Goal: Book appointment/travel/reservation

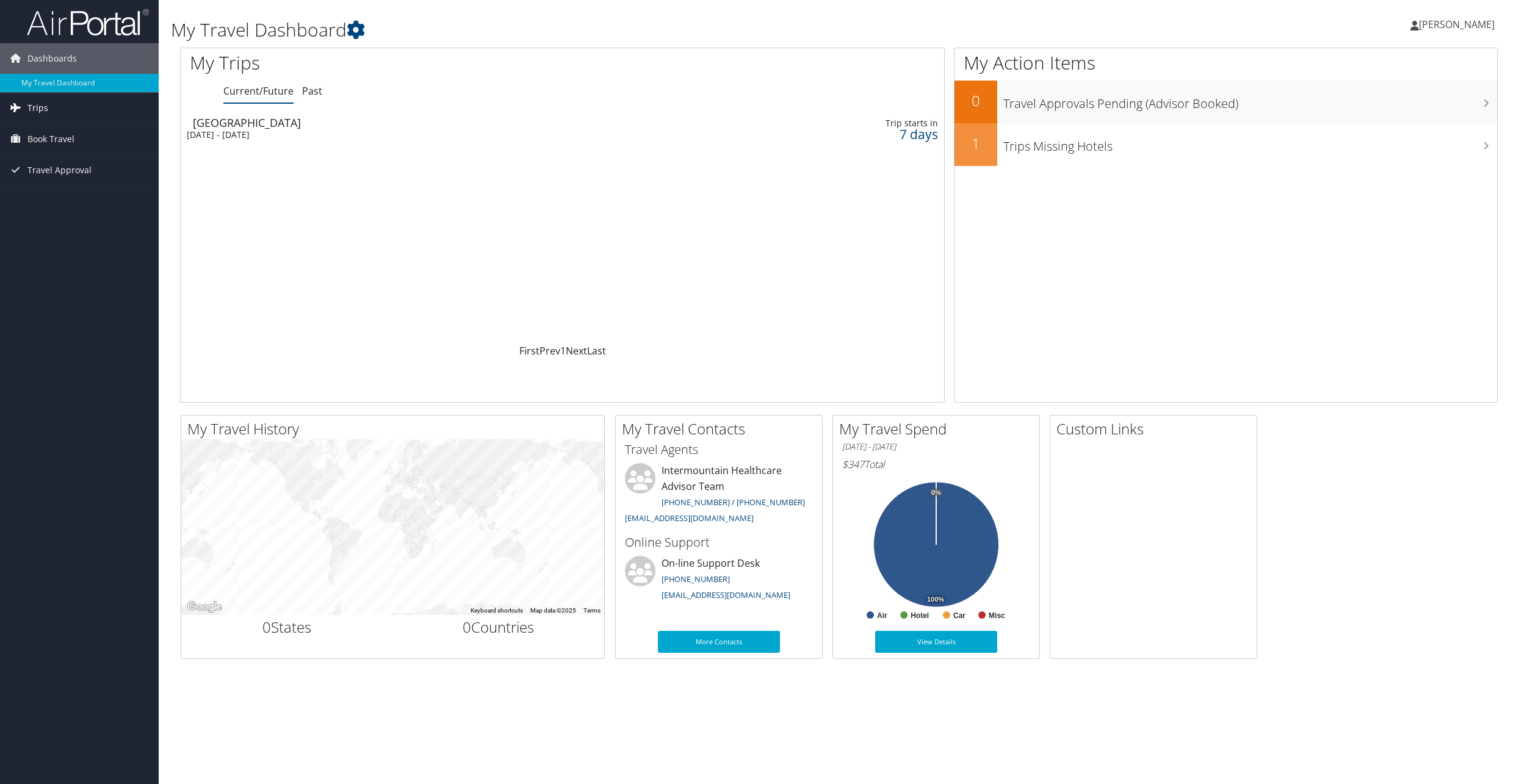
click at [42, 106] on span "Trips" at bounding box center [38, 108] width 21 height 30
click at [48, 190] on span "Book Travel" at bounding box center [51, 194] width 47 height 30
click at [93, 256] on link "Book/Manage Online Trips" at bounding box center [79, 255] width 159 height 19
click at [79, 143] on link "Book Travel" at bounding box center [79, 139] width 159 height 30
click at [70, 200] on link "Book/Manage Online Trips" at bounding box center [79, 200] width 159 height 19
